Goal: Transaction & Acquisition: Download file/media

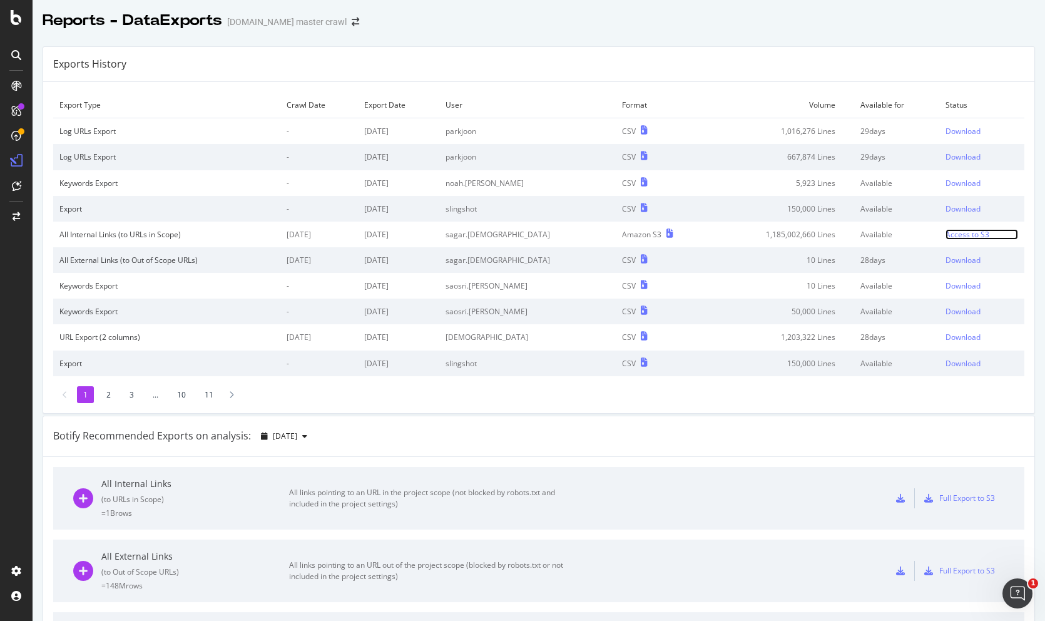
click at [950, 233] on div "Access to S3" at bounding box center [968, 234] width 44 height 11
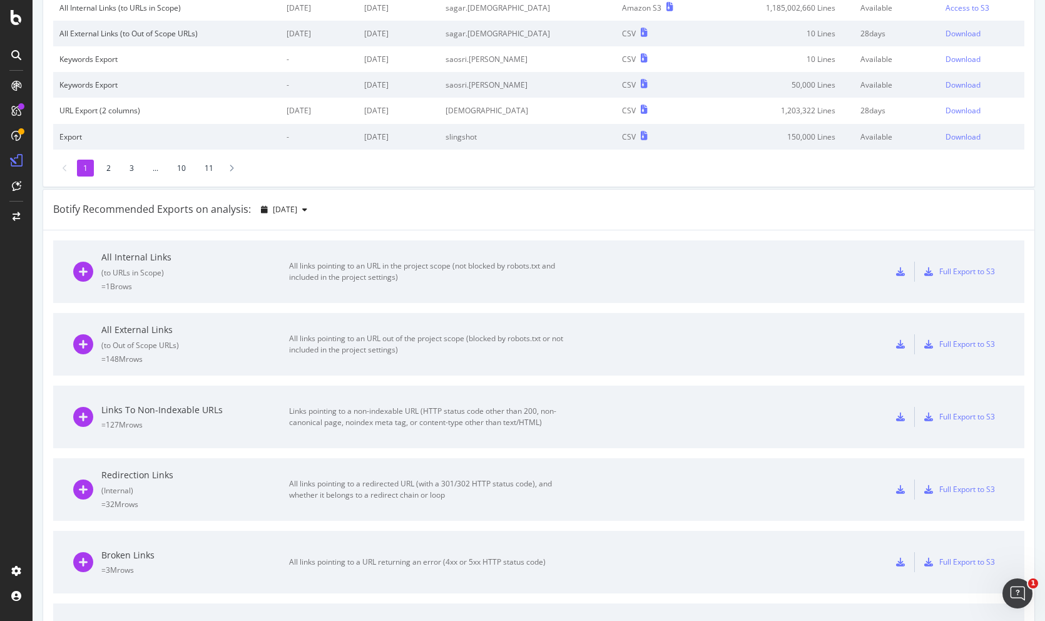
scroll to position [236, 0]
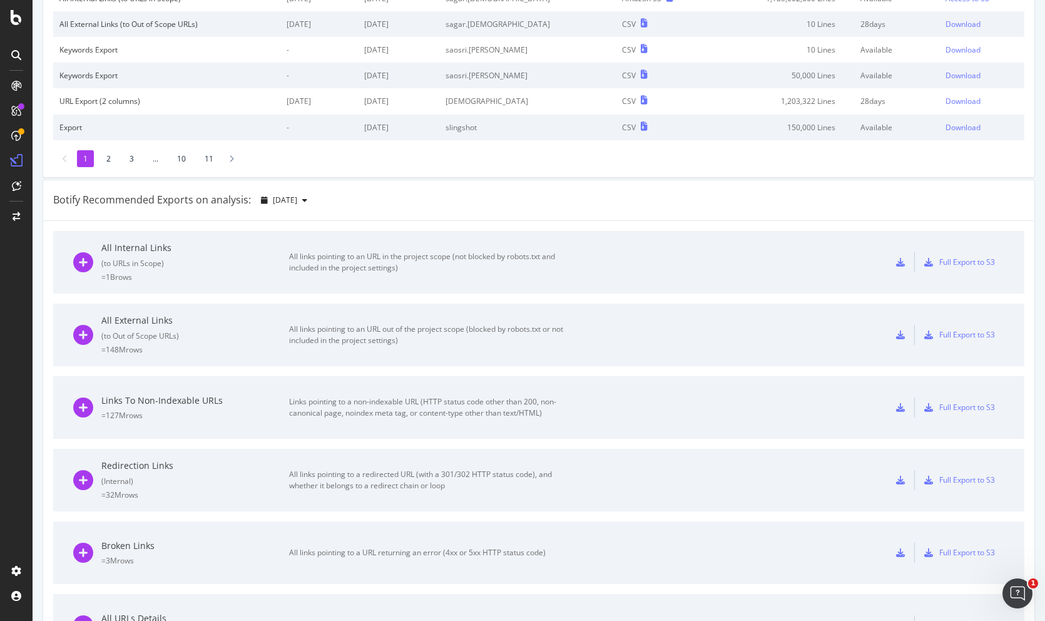
click at [128, 253] on div "All Internal Links" at bounding box center [195, 248] width 188 height 13
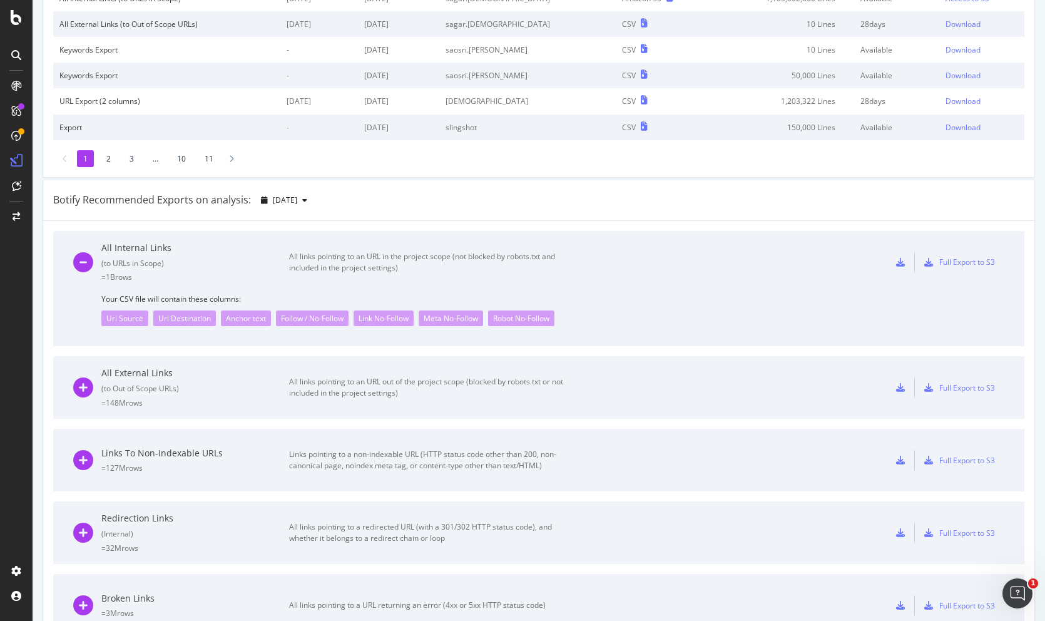
click at [337, 270] on div "All links pointing to an URL in the project scope (not blocked by robots.txt an…" at bounding box center [430, 262] width 282 height 23
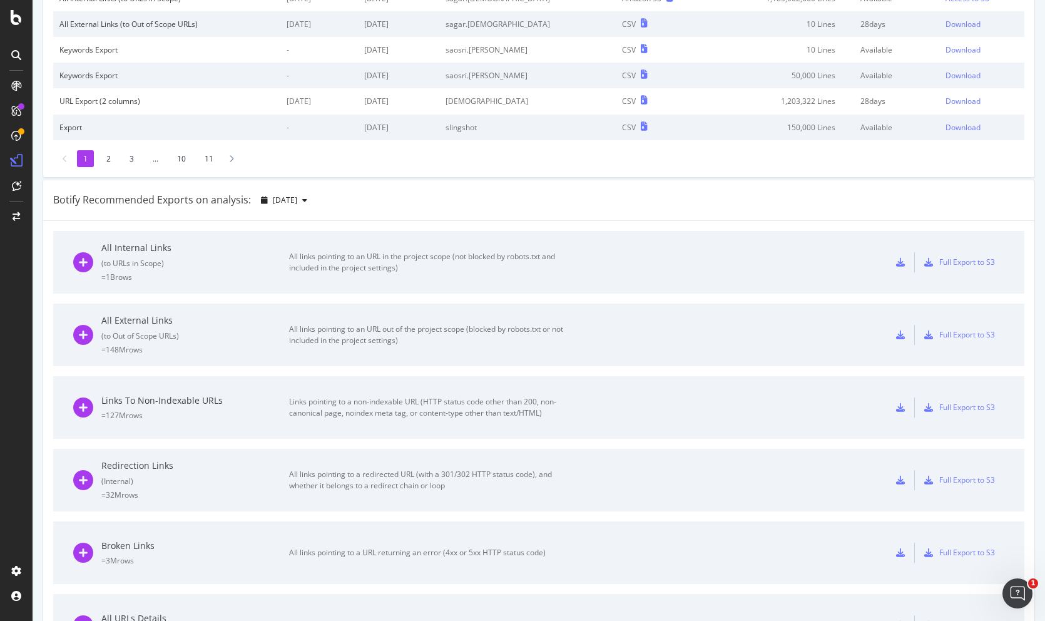
click at [339, 267] on div "All links pointing to an URL in the project scope (not blocked by robots.txt an…" at bounding box center [430, 262] width 282 height 23
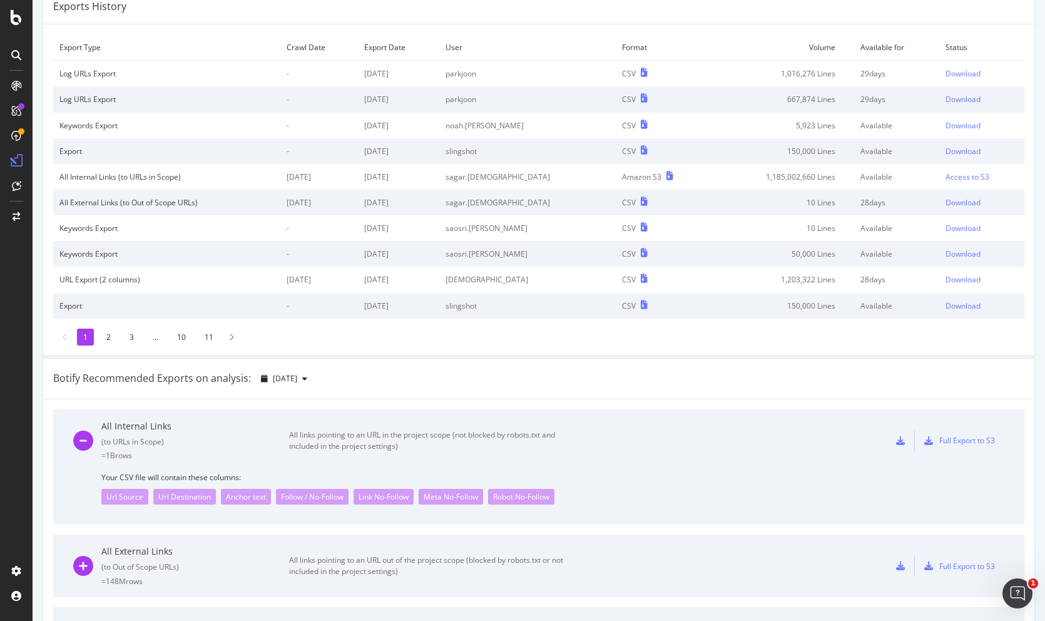
scroll to position [61, 0]
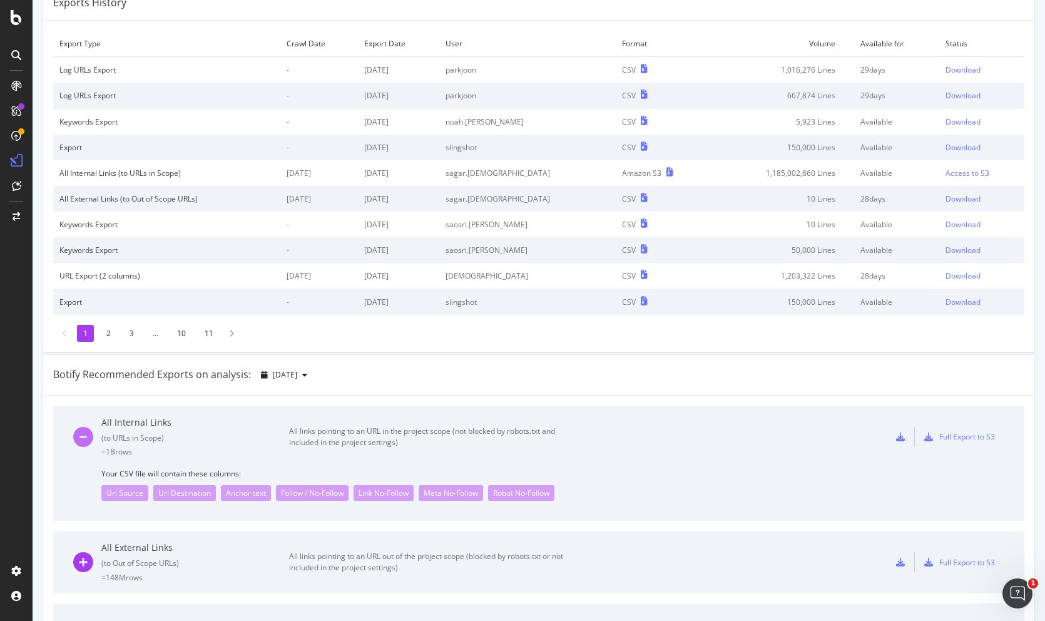
click at [87, 438] on icon at bounding box center [83, 437] width 20 height 20
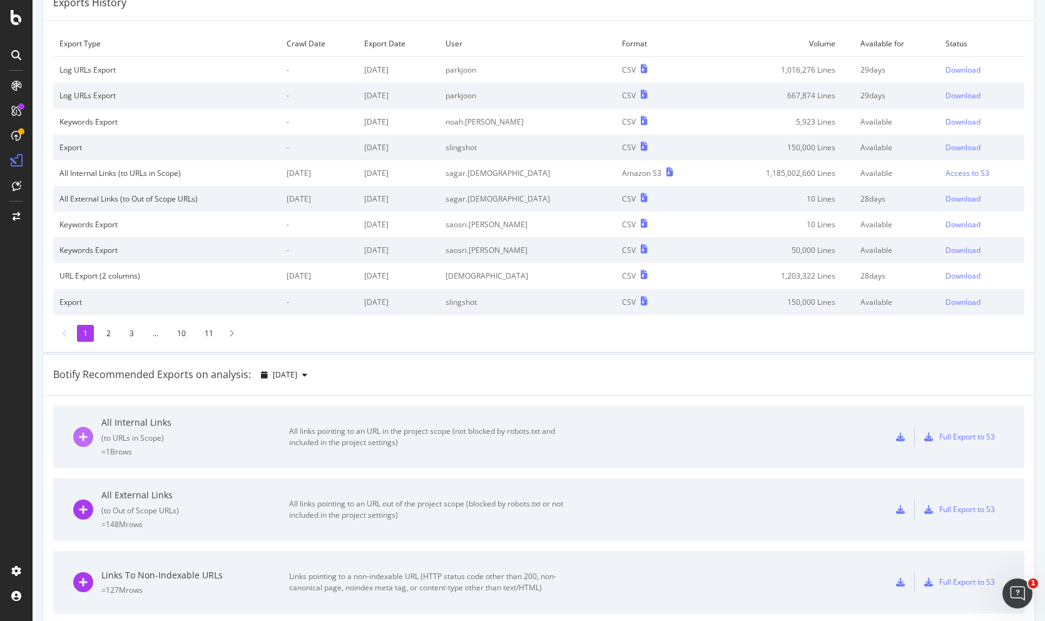
click at [87, 438] on icon at bounding box center [83, 437] width 20 height 20
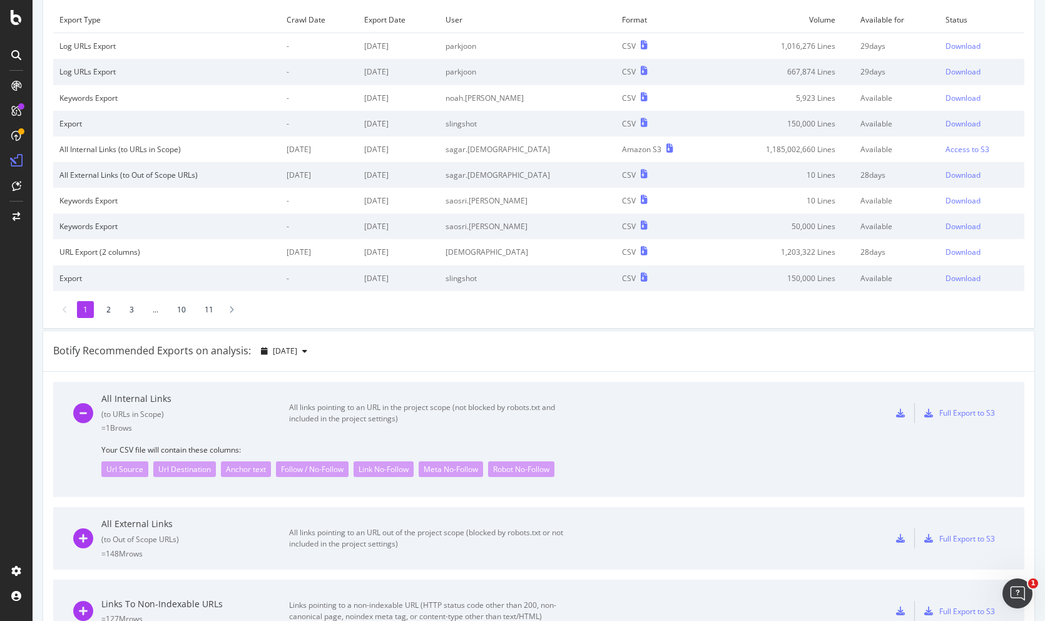
scroll to position [55, 0]
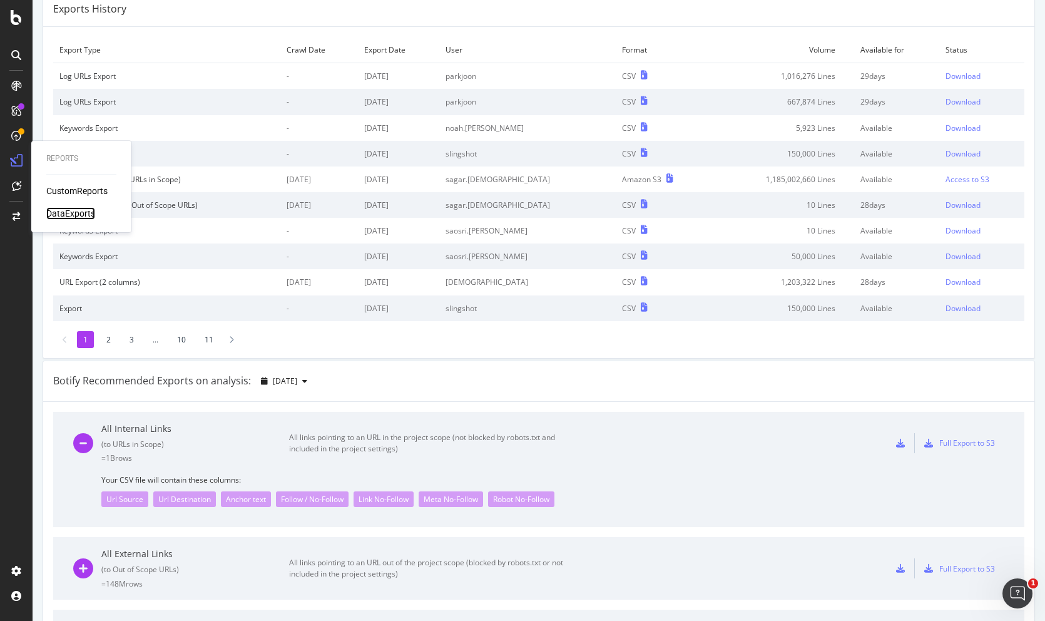
click at [65, 213] on div "DataExports" at bounding box center [70, 213] width 49 height 13
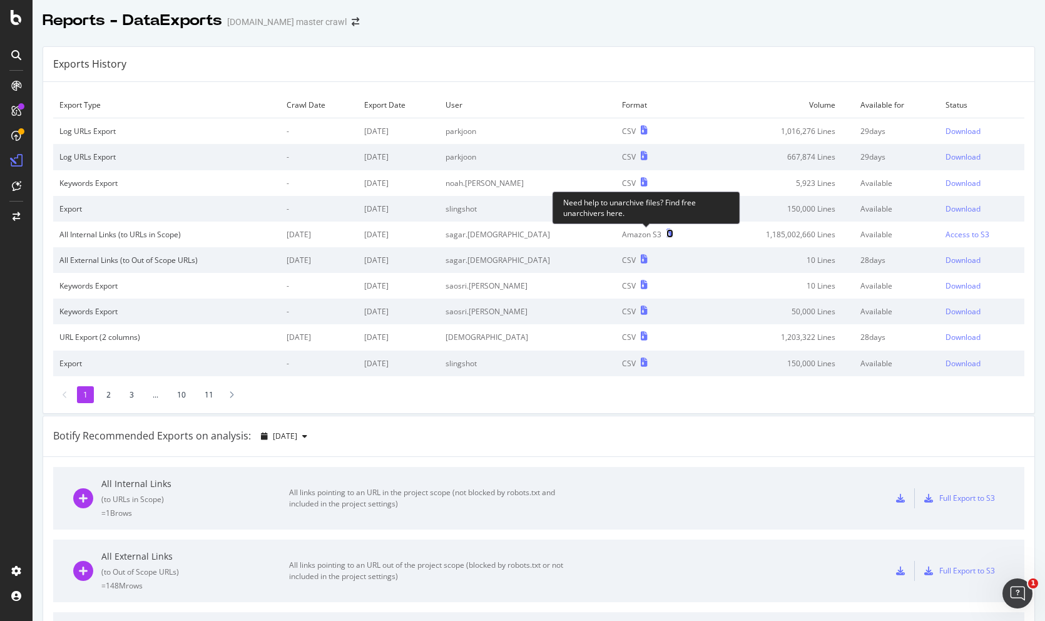
click at [667, 235] on icon at bounding box center [670, 233] width 7 height 9
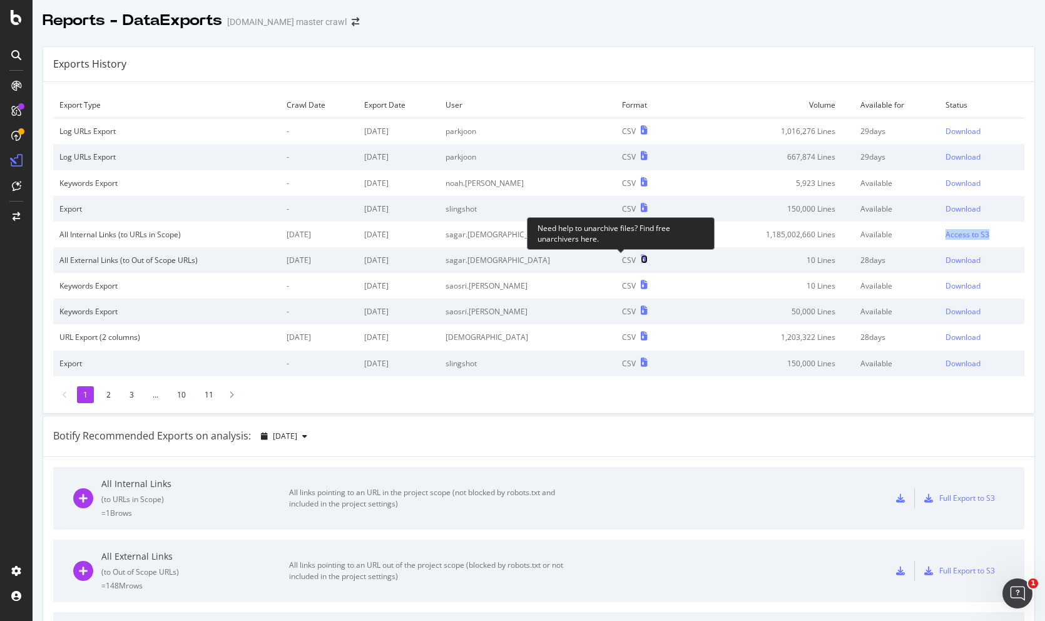
click at [641, 258] on icon at bounding box center [644, 259] width 7 height 9
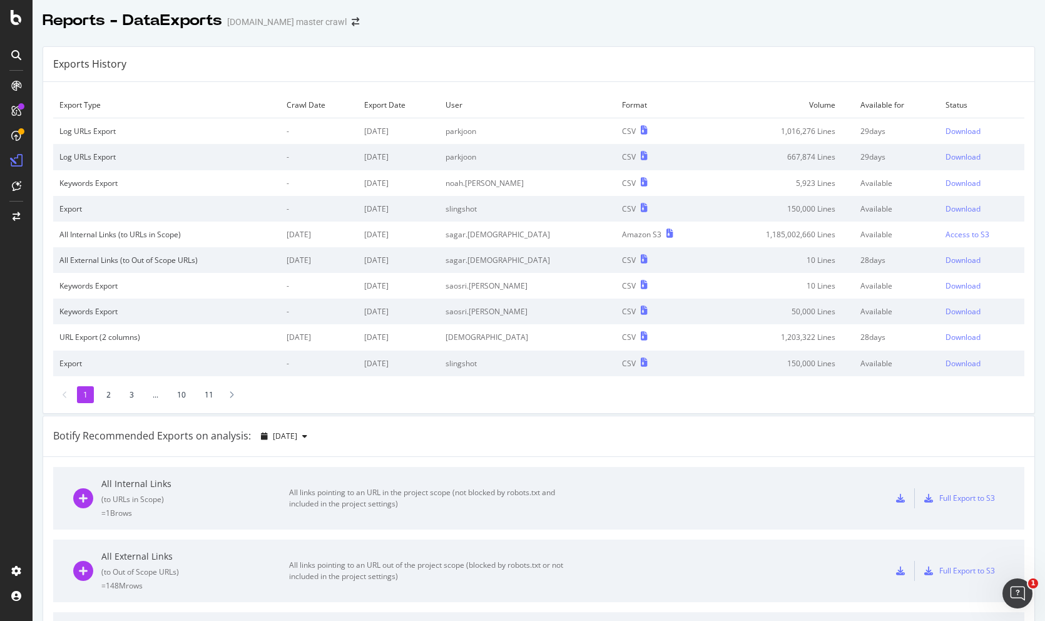
click at [964, 254] on td "Download" at bounding box center [982, 260] width 85 height 26
click at [964, 255] on div "Download" at bounding box center [963, 260] width 35 height 11
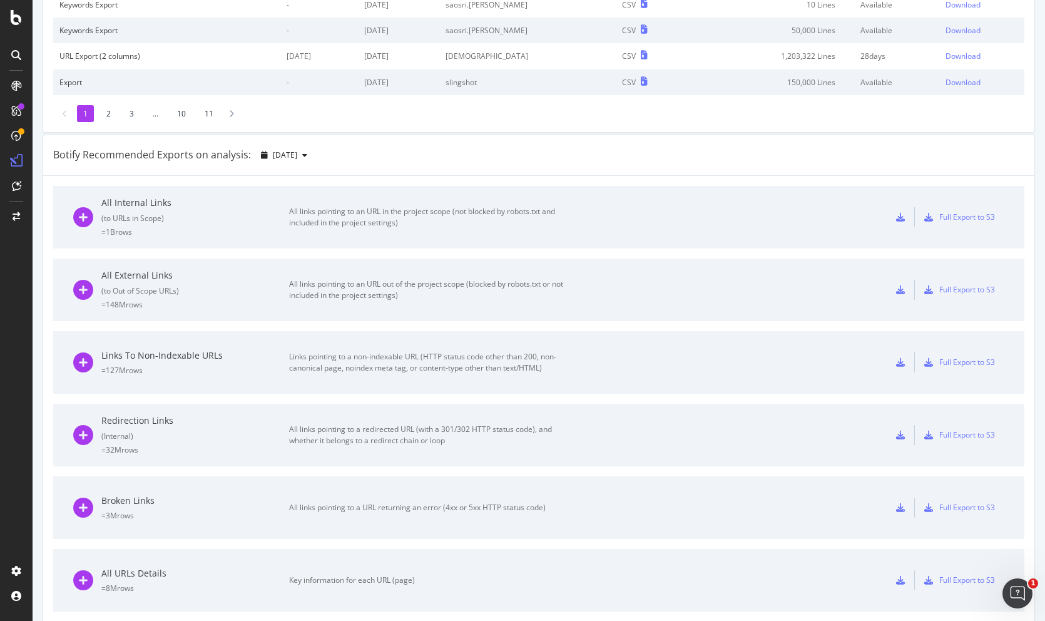
scroll to position [282, 0]
drag, startPoint x: 285, startPoint y: 210, endPoint x: 406, endPoint y: 224, distance: 121.6
click at [406, 224] on div "All Internal Links ( to URLs in Scope ) = 1B rows All links pointing to an URL …" at bounding box center [322, 216] width 498 height 63
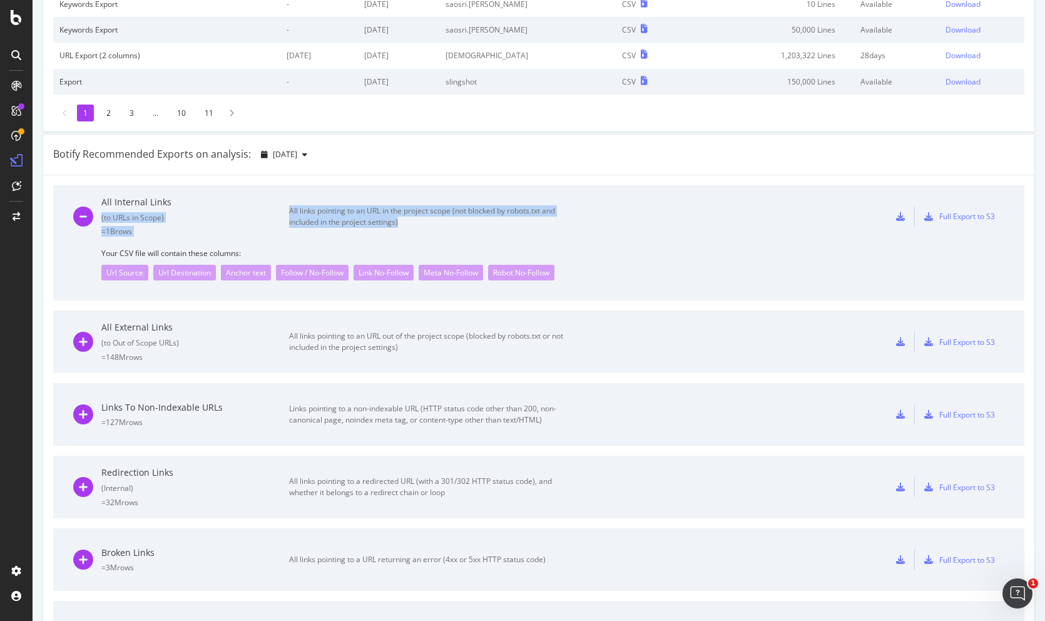
click at [406, 224] on div "All links pointing to an URL in the project scope (not blocked by robots.txt an…" at bounding box center [430, 216] width 282 height 23
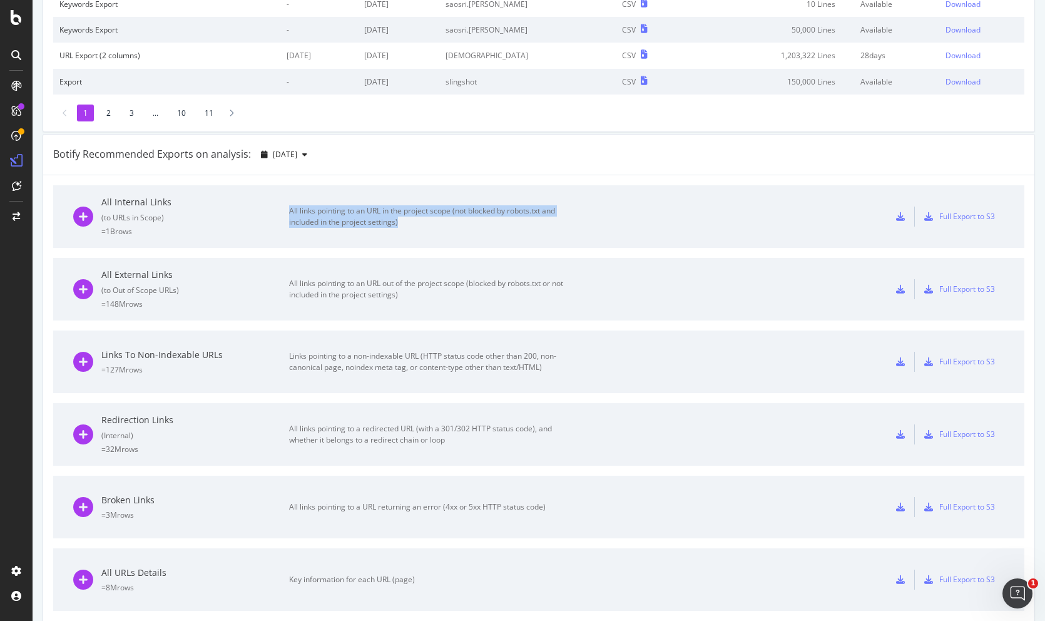
drag, startPoint x: 413, startPoint y: 222, endPoint x: 289, endPoint y: 213, distance: 124.3
click at [289, 213] on div "All links pointing to an URL in the project scope (not blocked by robots.txt an…" at bounding box center [430, 216] width 282 height 23
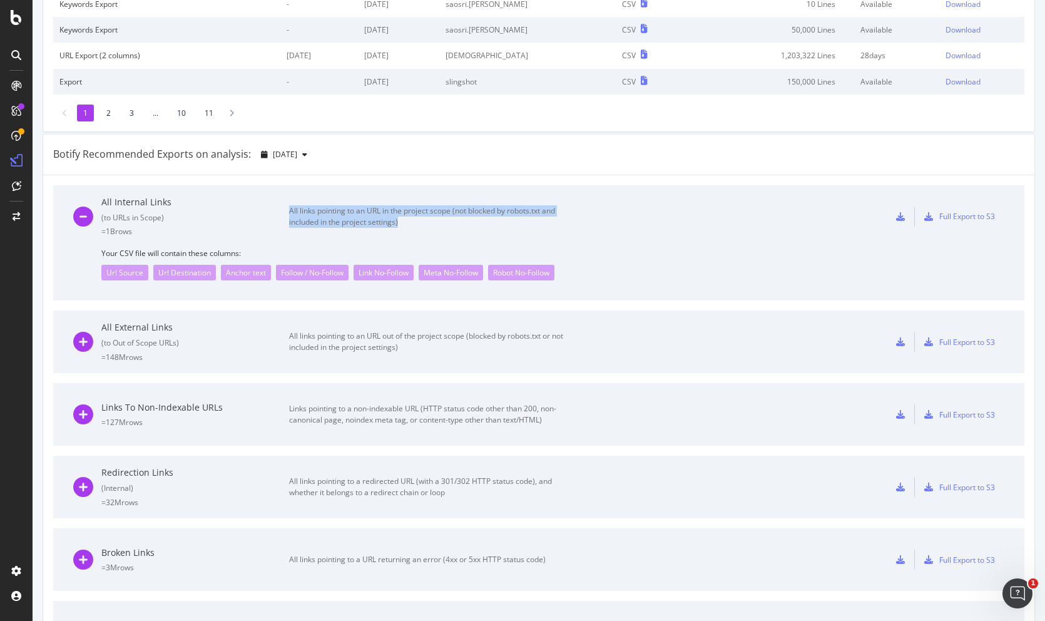
copy div "All links pointing to an URL in the project scope (not blocked by robots.txt an…"
drag, startPoint x: 182, startPoint y: 205, endPoint x: 99, endPoint y: 204, distance: 82.6
click at [99, 204] on div "All Internal Links ( to URLs in Scope ) = 1B rows All links pointing to an URL …" at bounding box center [322, 216] width 498 height 63
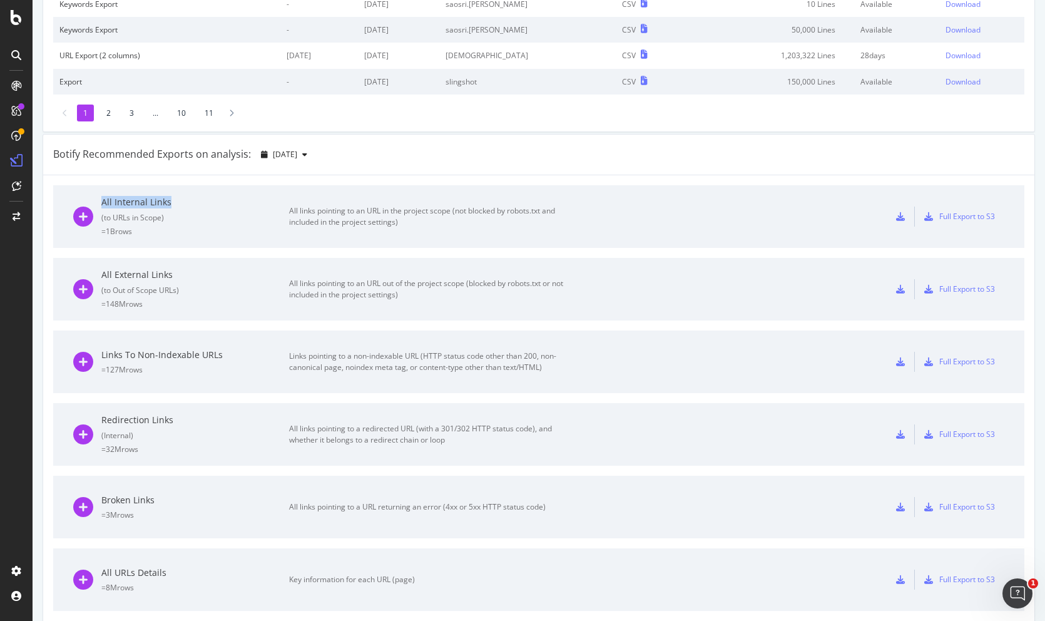
copy div "All Internal Links"
click at [409, 223] on div "All links pointing to an URL in the project scope (not blocked by robots.txt an…" at bounding box center [430, 216] width 282 height 23
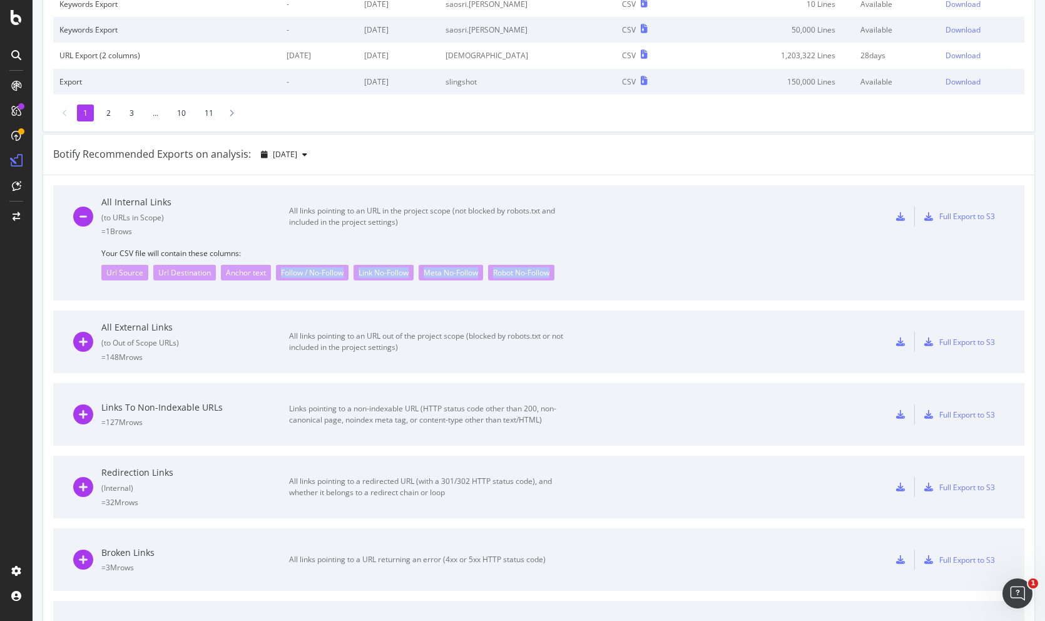
drag, startPoint x: 586, startPoint y: 274, endPoint x: 275, endPoint y: 272, distance: 311.1
click at [275, 272] on div "Url Source Url Destination Anchor text Follow / No-Follow Link No-Follow Meta N…" at bounding box center [552, 270] width 903 height 22
copy div "Follow / No-Follow Link No-Follow Meta No-Follow Robot No-Follow"
click at [280, 249] on span "Your CSV file will contain these columns:" at bounding box center [552, 253] width 903 height 11
drag, startPoint x: 103, startPoint y: 256, endPoint x: 163, endPoint y: 259, distance: 60.1
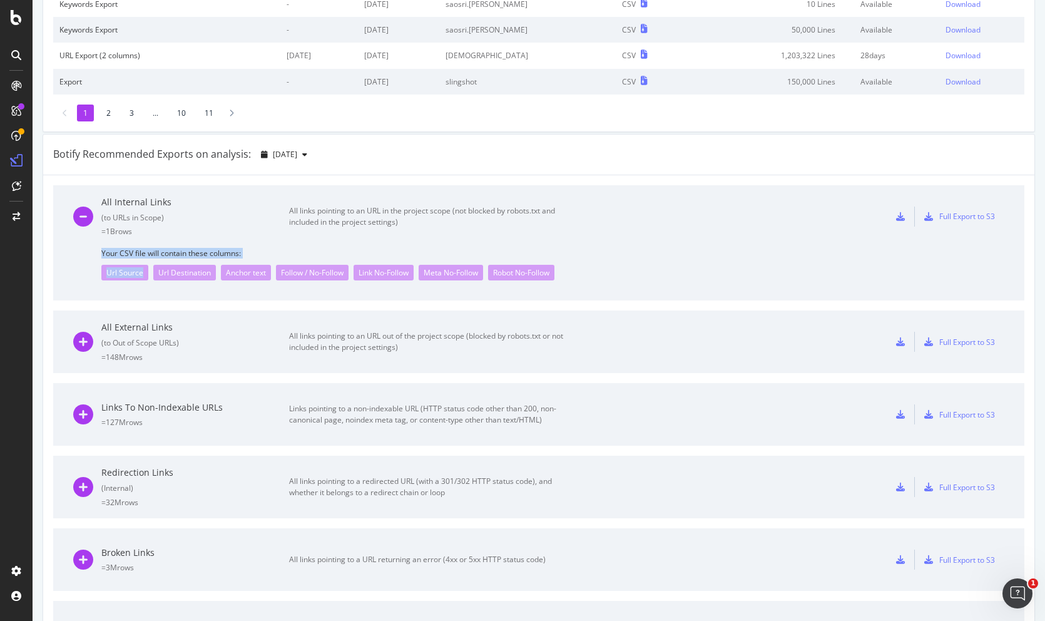
click at [163, 259] on div "Your CSV file will contain these columns: Url Source Url Destination Anchor tex…" at bounding box center [538, 274] width 931 height 53
click at [111, 259] on div "Url Source Url Destination Anchor text Follow / No-Follow Link No-Follow Meta N…" at bounding box center [552, 270] width 903 height 22
drag, startPoint x: 97, startPoint y: 265, endPoint x: 557, endPoint y: 271, distance: 460.1
click at [557, 271] on div "Your CSV file will contain these columns: Url Source Url Destination Anchor tex…" at bounding box center [538, 274] width 931 height 53
copy div "Url Source Url Destination Anchor text Follow / No-Follow Link No-Follow Meta N…"
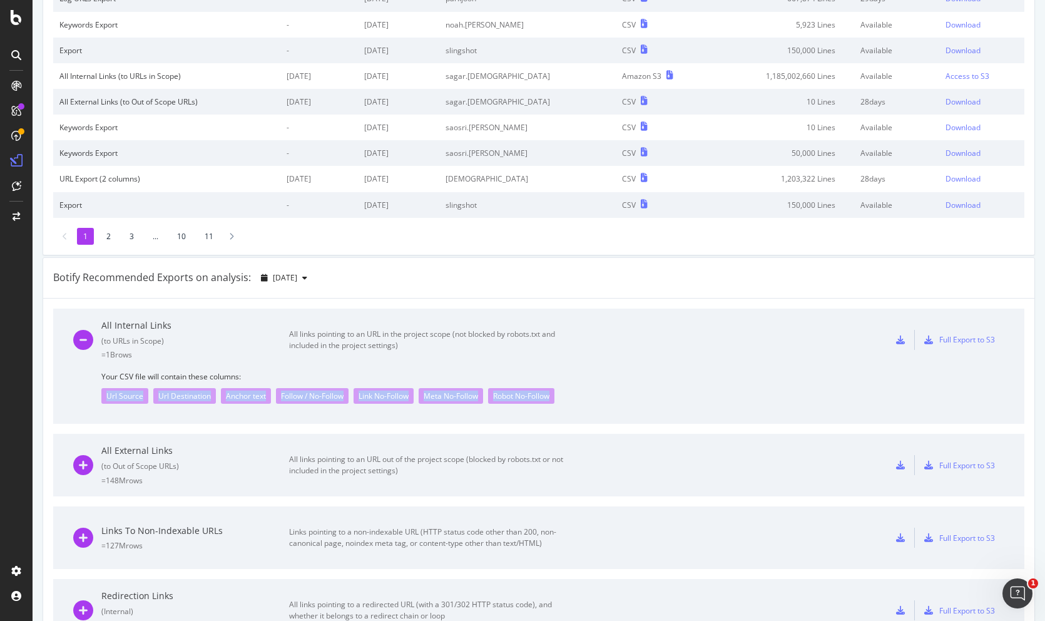
scroll to position [110, 0]
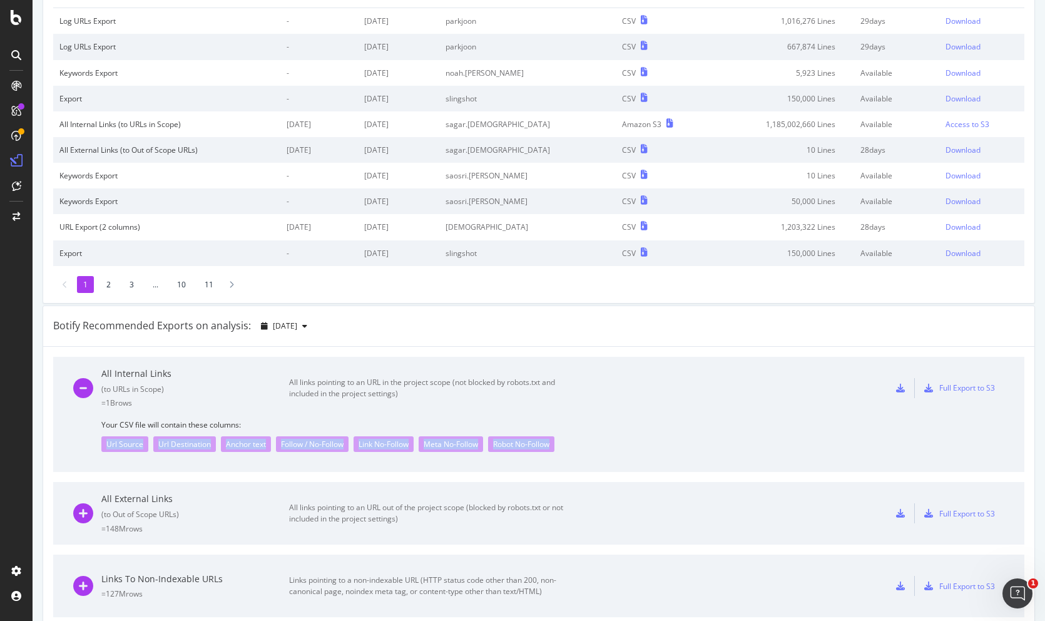
click at [759, 381] on div "All Internal Links ( to URLs in Scope ) = 1B rows All links pointing to an URL …" at bounding box center [538, 388] width 931 height 63
click at [743, 422] on span "Your CSV file will contain these columns:" at bounding box center [552, 424] width 903 height 11
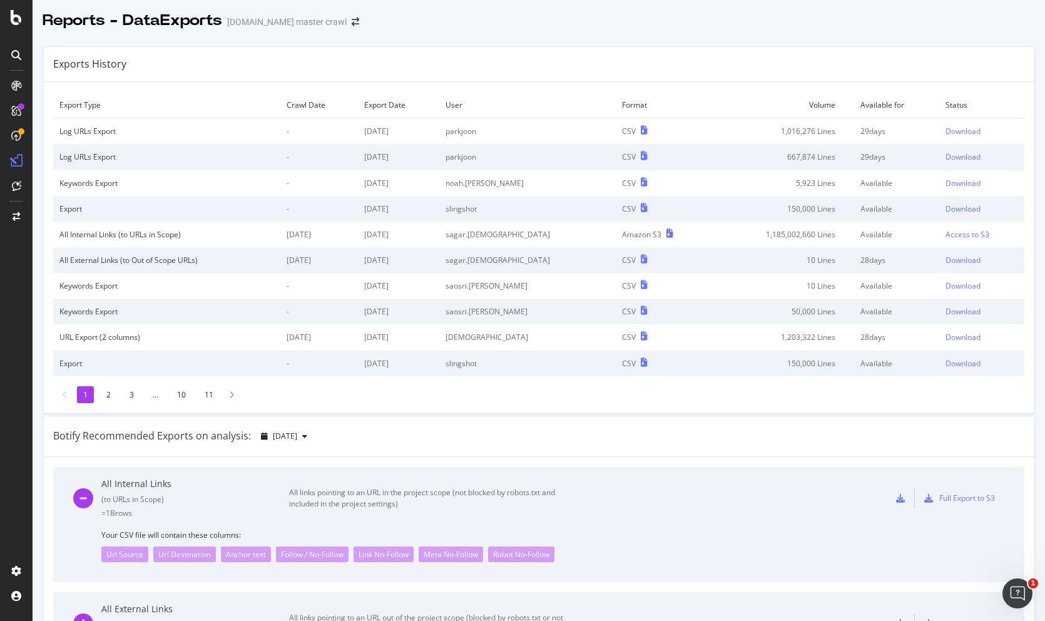
click at [108, 65] on div "Exports History" at bounding box center [89, 64] width 73 height 14
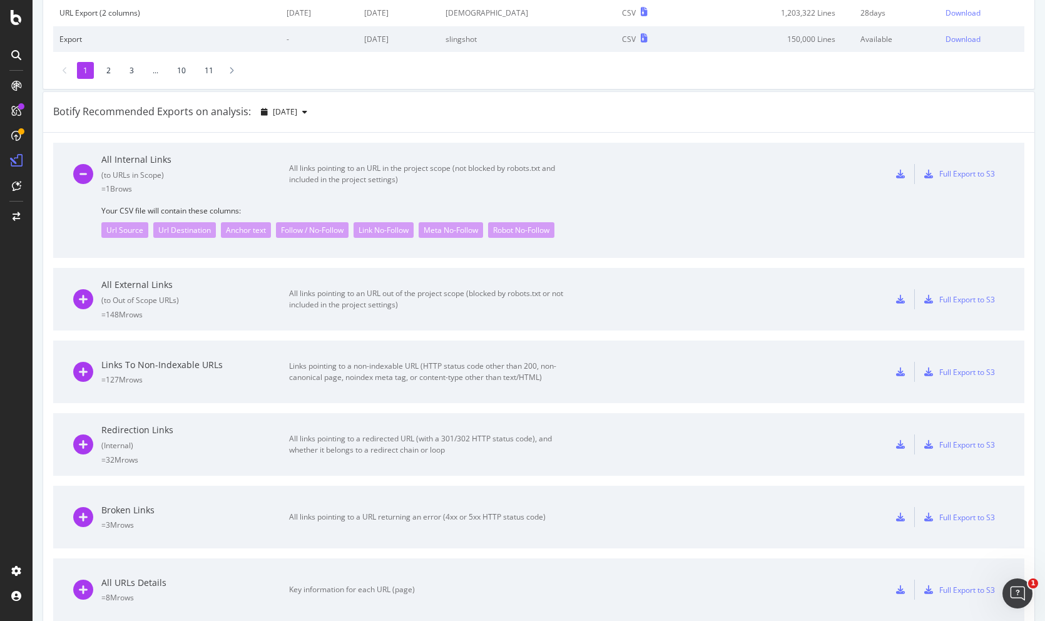
scroll to position [720, 0]
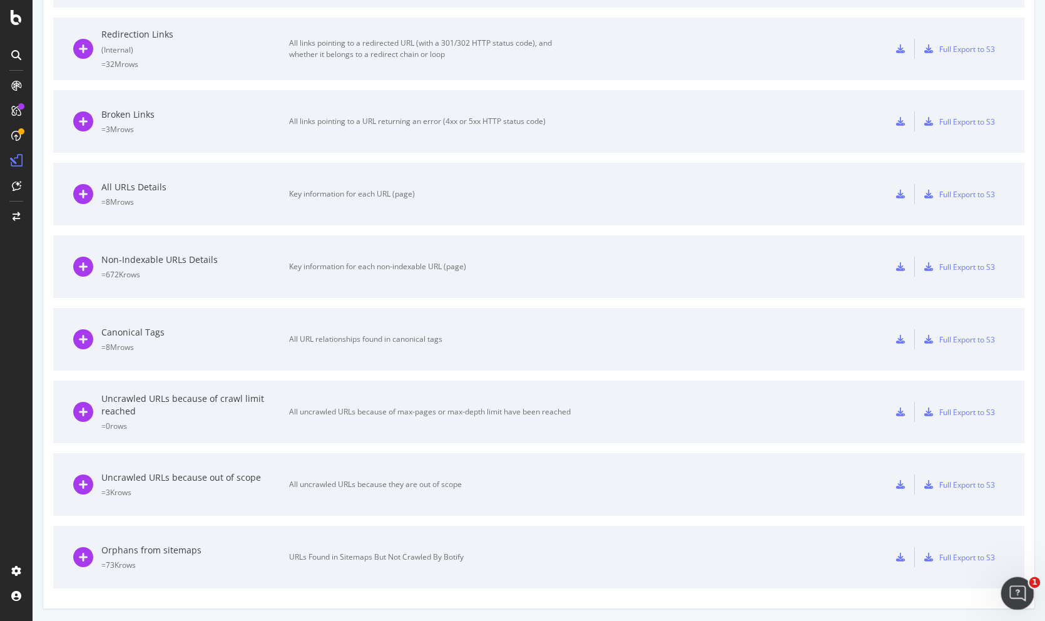
click at [1015, 592] on icon "Open Intercom Messenger" at bounding box center [1016, 592] width 21 height 21
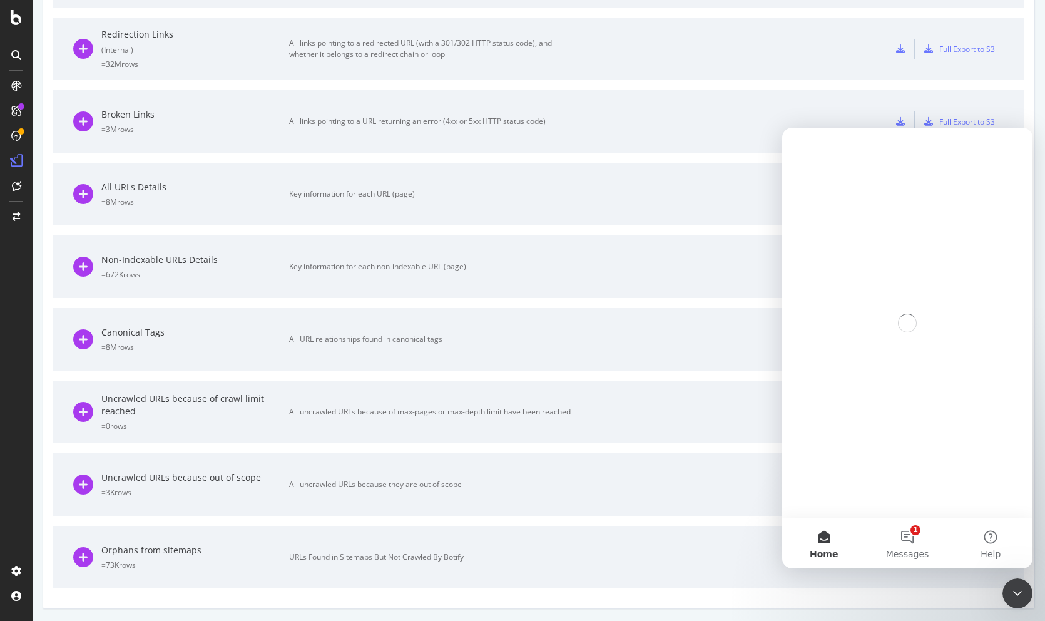
scroll to position [0, 0]
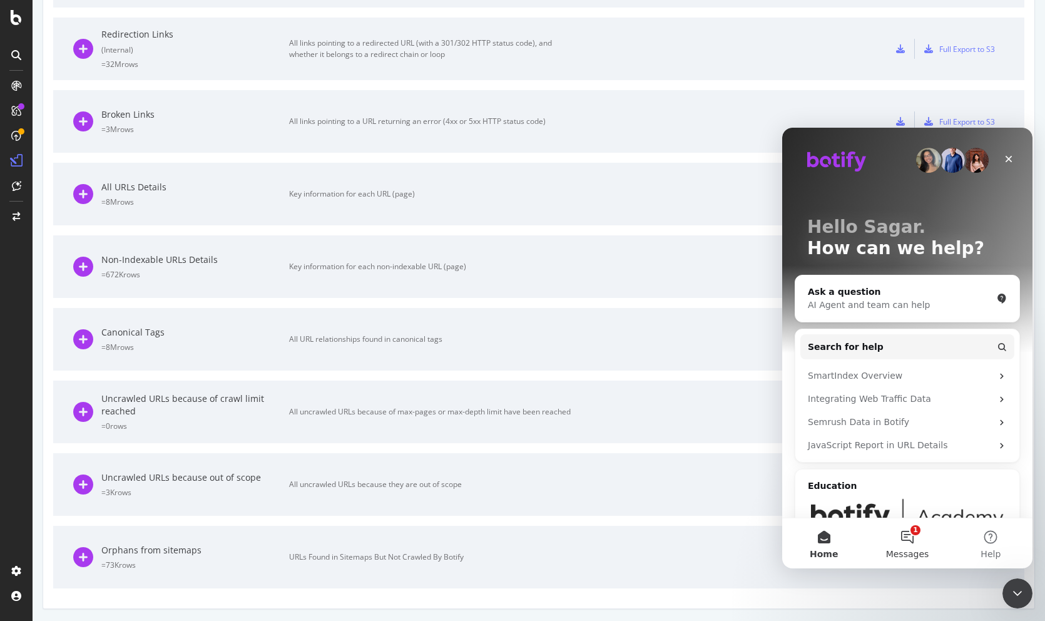
click at [913, 533] on button "1 Messages" at bounding box center [907, 543] width 83 height 50
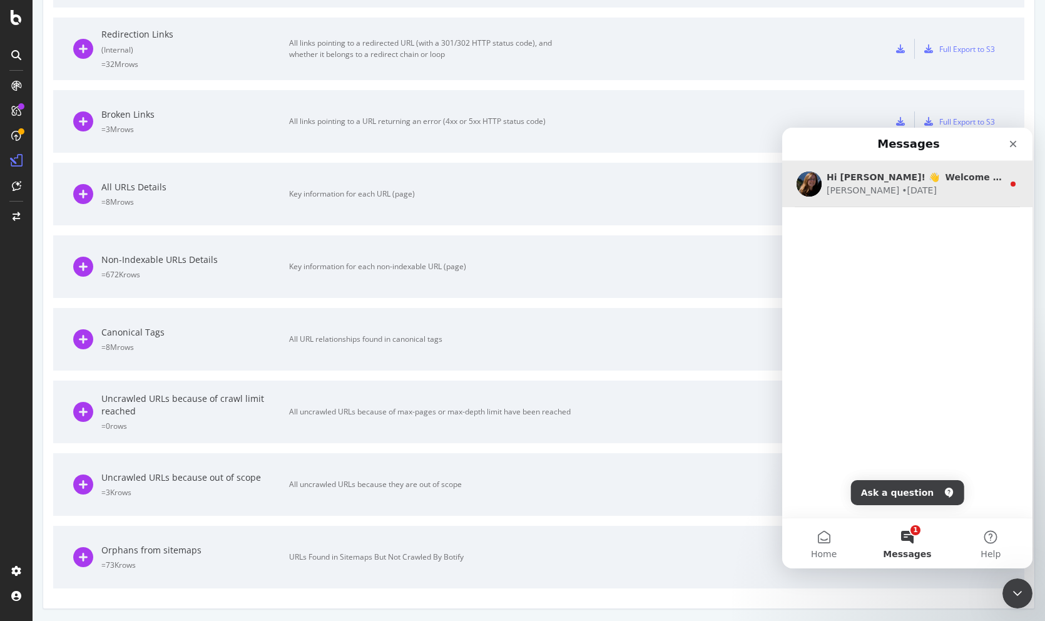
click at [965, 188] on div "Laura • 1d ago" at bounding box center [915, 190] width 177 height 13
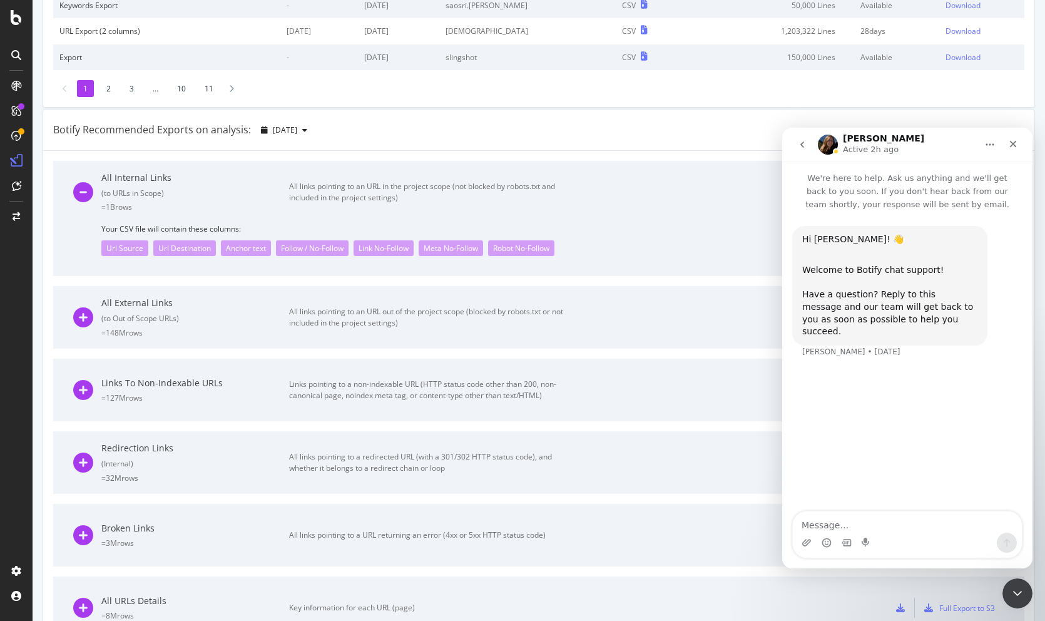
scroll to position [312, 0]
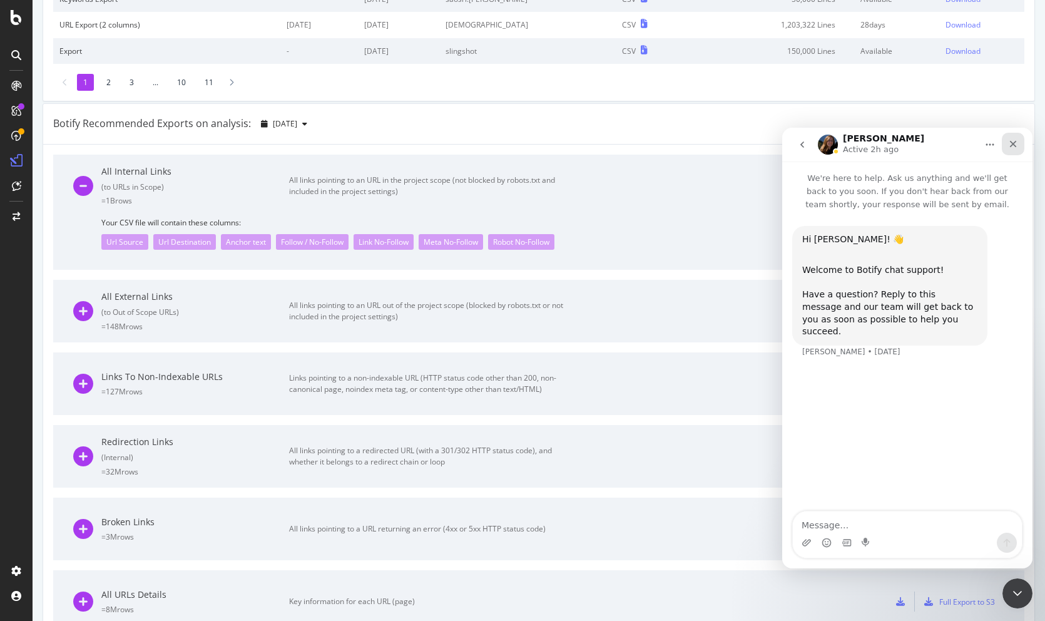
click at [1013, 145] on icon "Close" at bounding box center [1013, 144] width 10 height 10
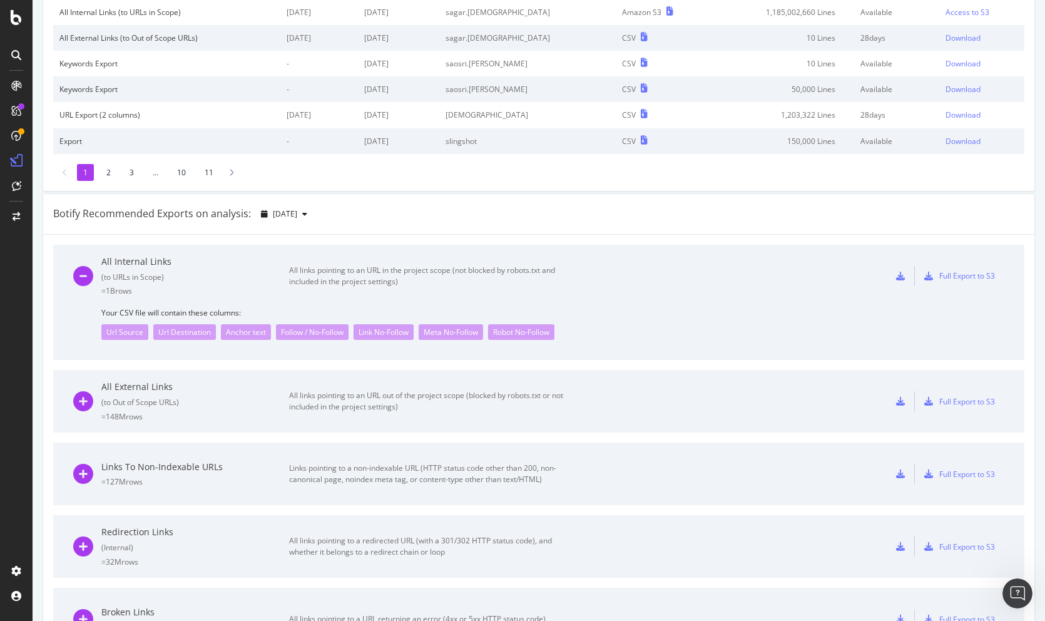
scroll to position [218, 0]
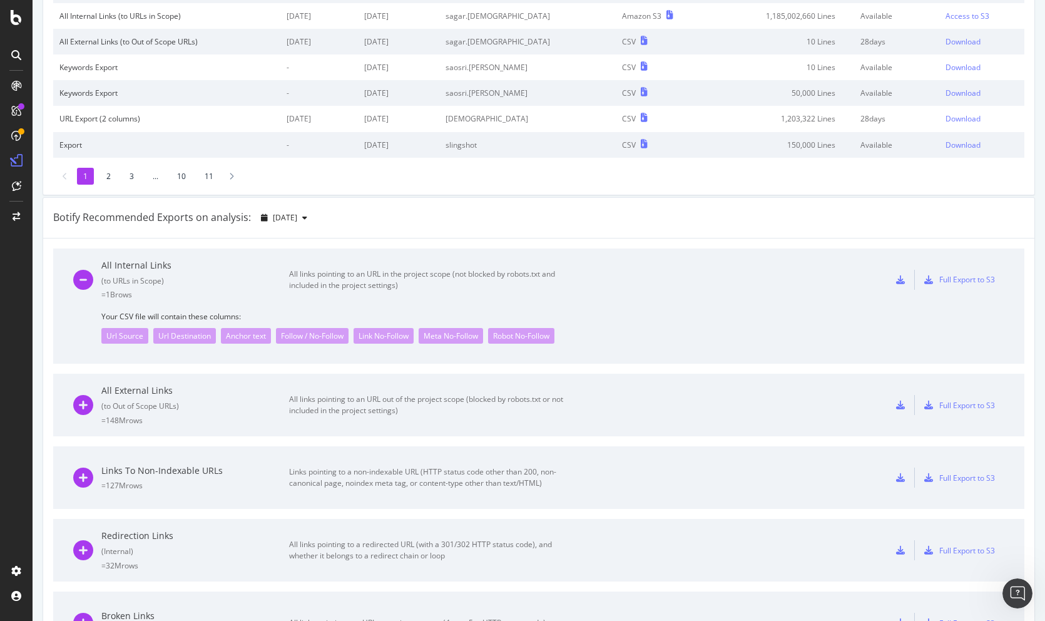
drag, startPoint x: 151, startPoint y: 297, endPoint x: 110, endPoint y: 298, distance: 42.0
click at [110, 298] on div "= 1B rows" at bounding box center [195, 294] width 188 height 11
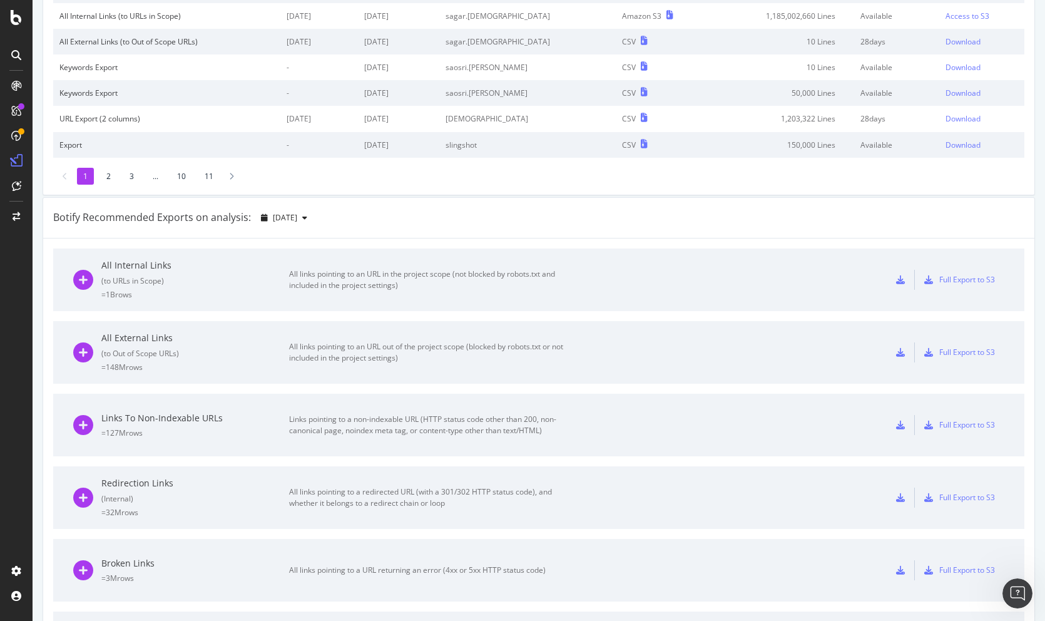
click at [182, 284] on div "( to URLs in Scope )" at bounding box center [195, 280] width 188 height 11
